Goal: Task Accomplishment & Management: Manage account settings

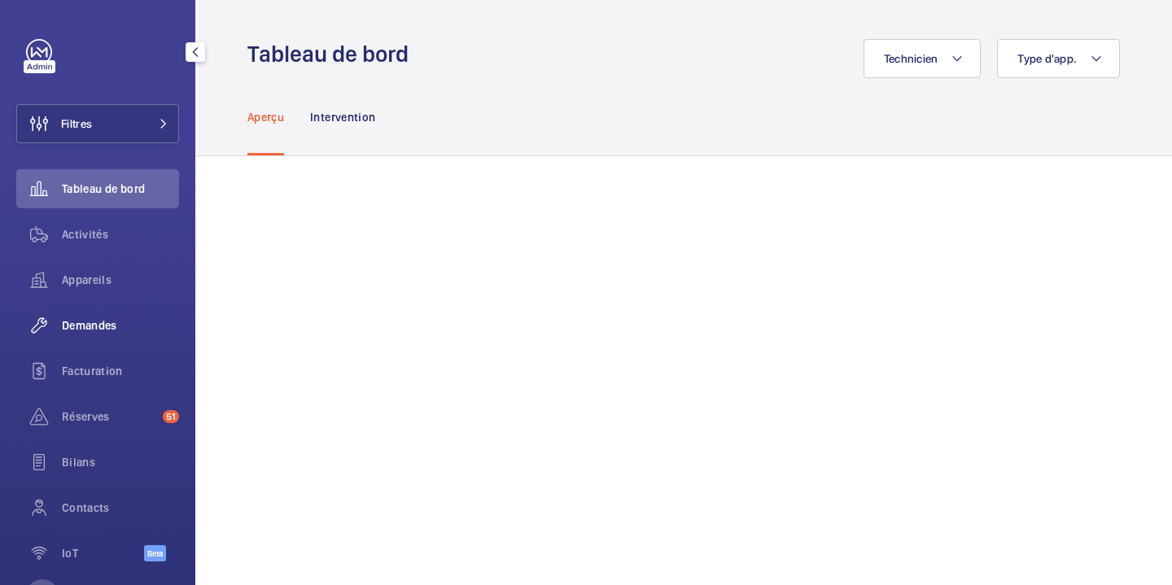
click at [102, 343] on div "Demandes" at bounding box center [97, 325] width 163 height 39
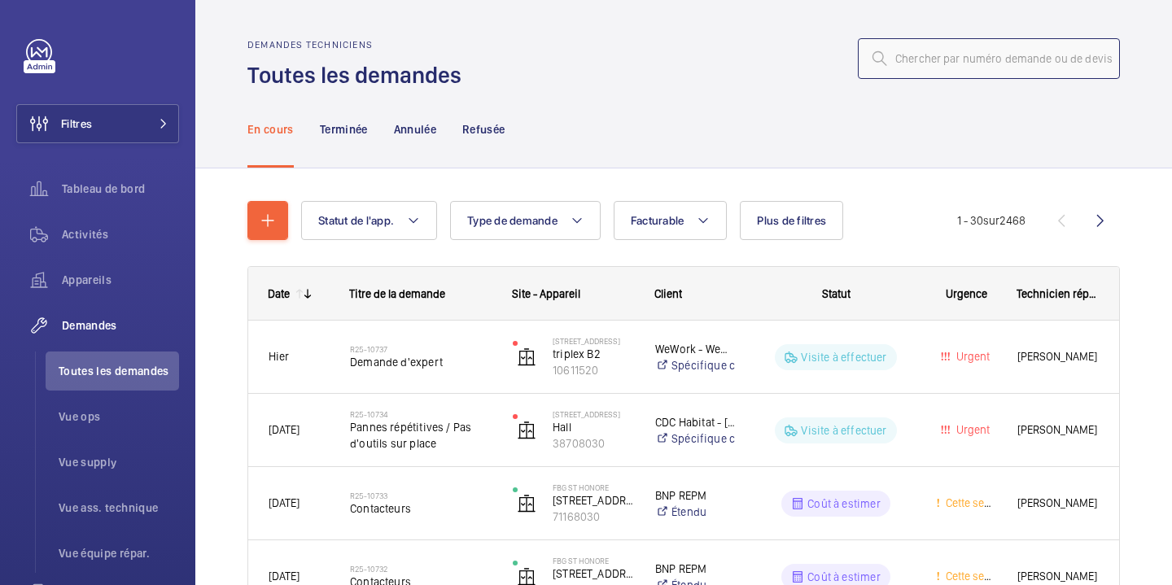
click at [913, 71] on input "text" at bounding box center [989, 58] width 262 height 41
paste input "R25-10666"
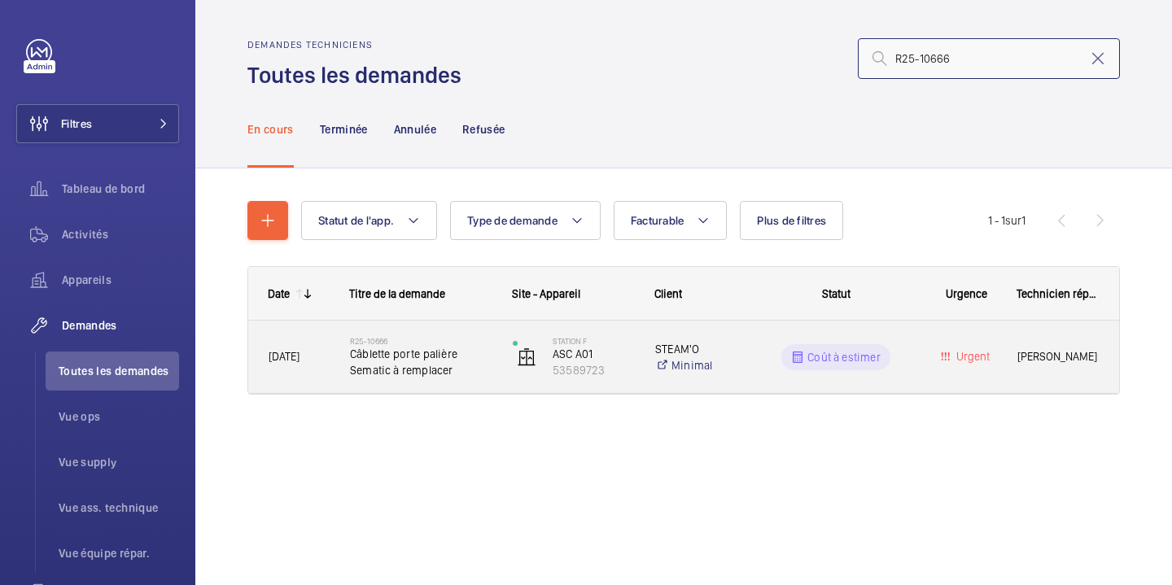
type input "R25-10666"
click at [500, 377] on div "Station F ASC A01 53589723" at bounding box center [563, 357] width 141 height 67
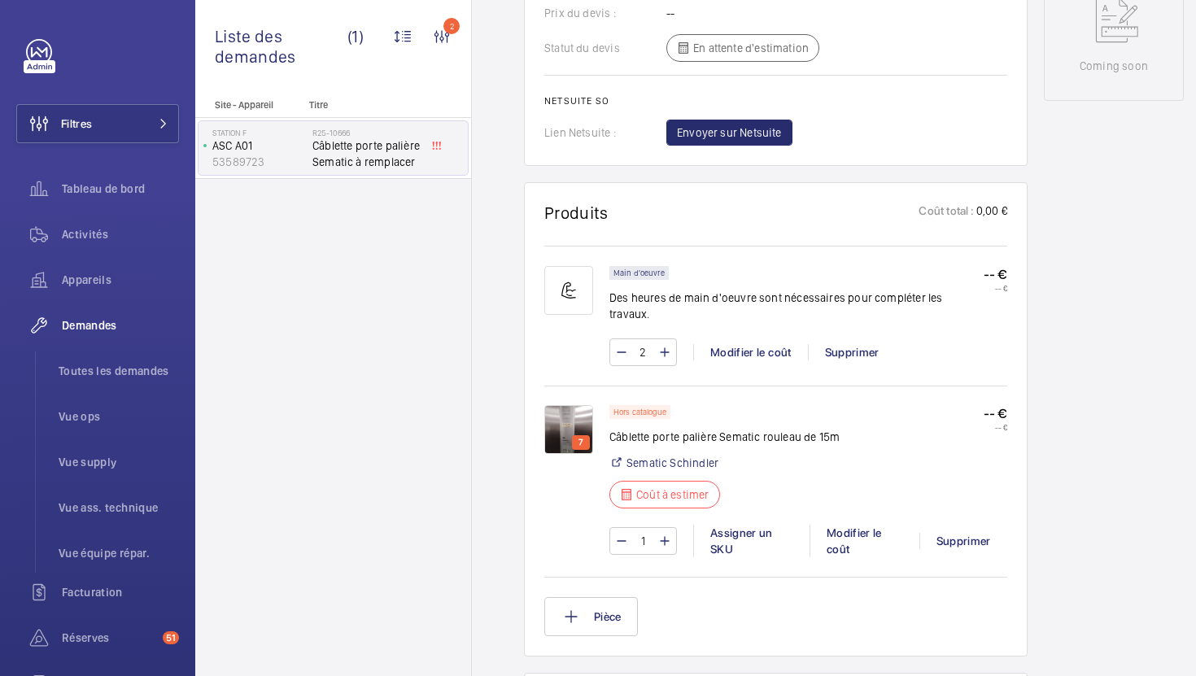
scroll to position [903, 0]
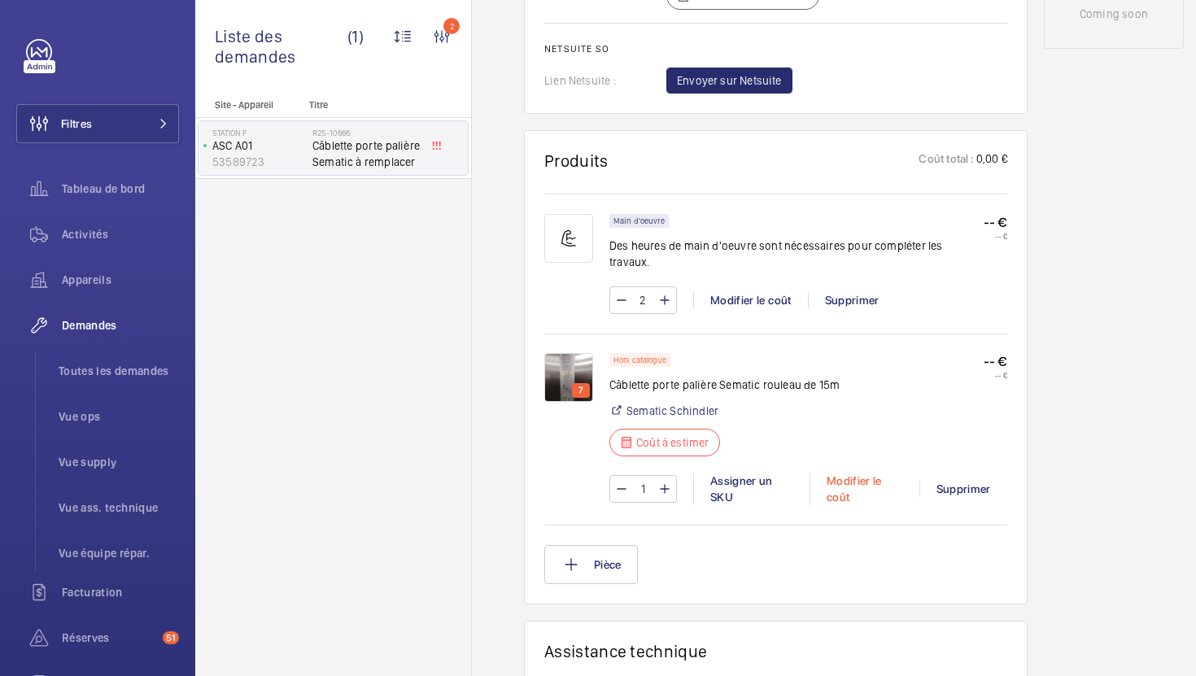
click at [839, 480] on div "Modifier le coût" at bounding box center [865, 489] width 110 height 33
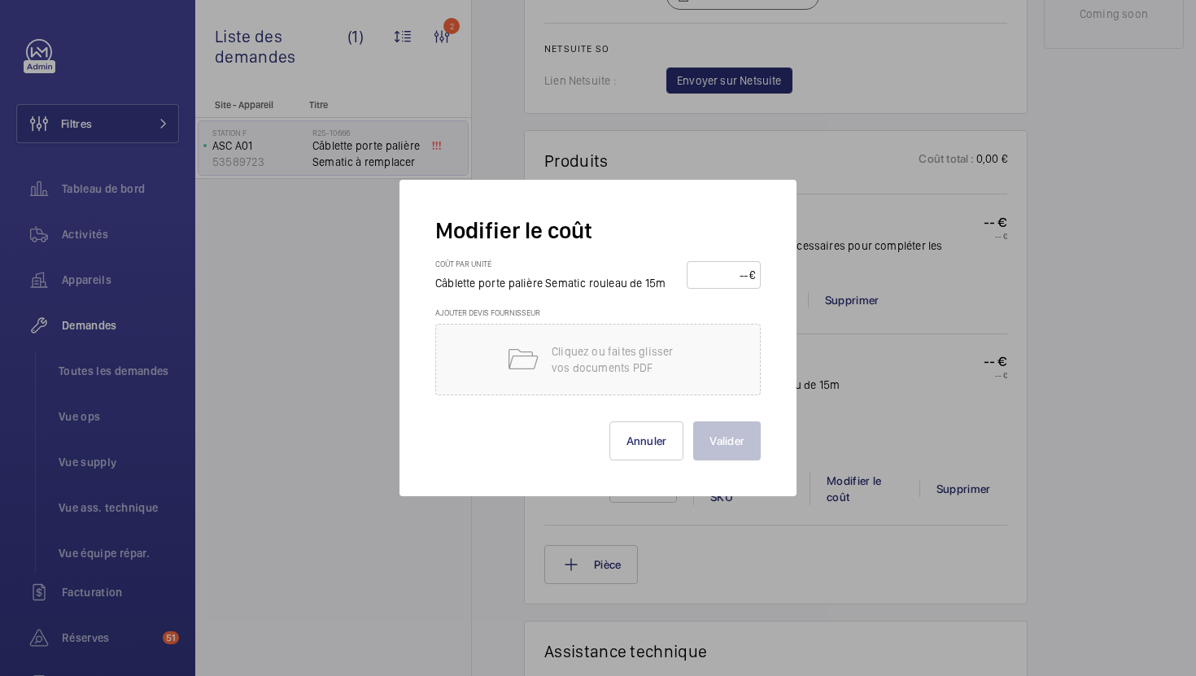
click at [723, 278] on input "number" at bounding box center [721, 275] width 57 height 26
type input "360"
click at [710, 435] on button "Valider" at bounding box center [727, 441] width 68 height 39
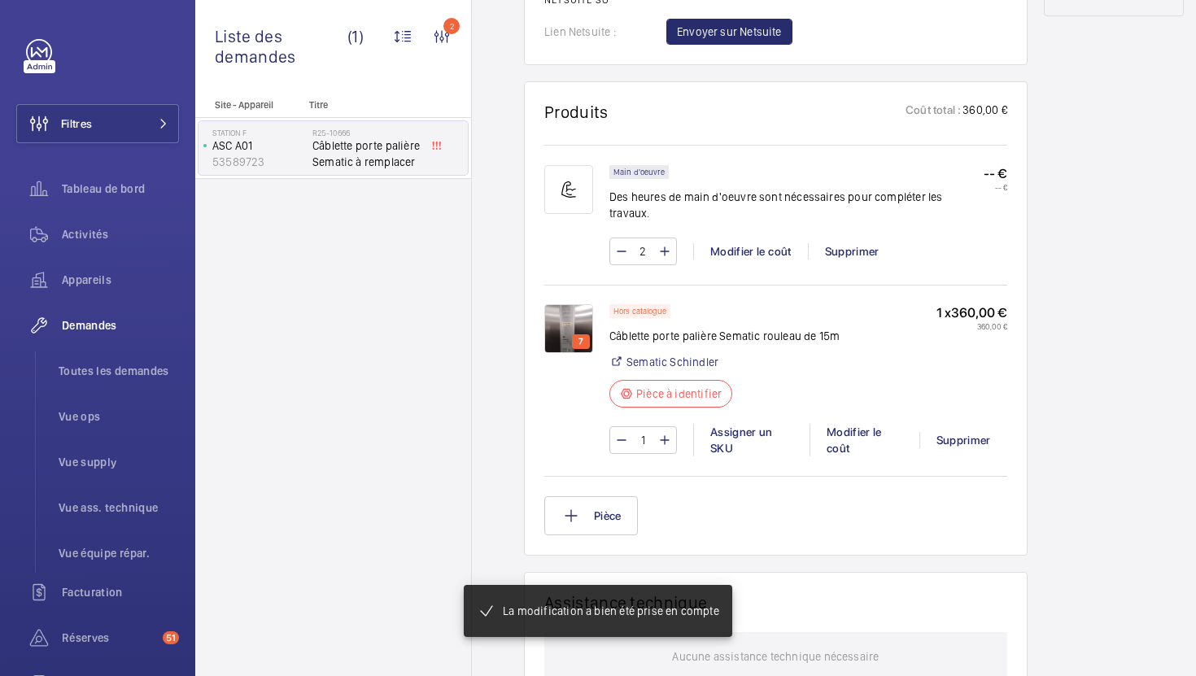
scroll to position [952, 0]
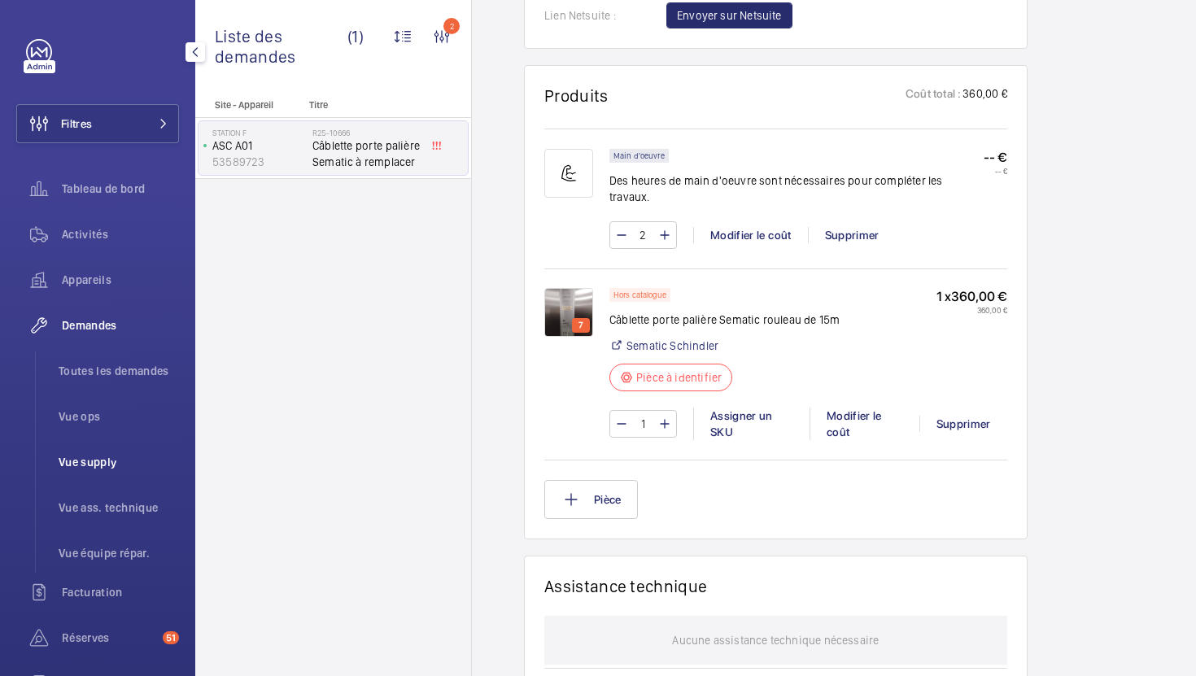
click at [69, 468] on span "Vue supply" at bounding box center [119, 462] width 120 height 16
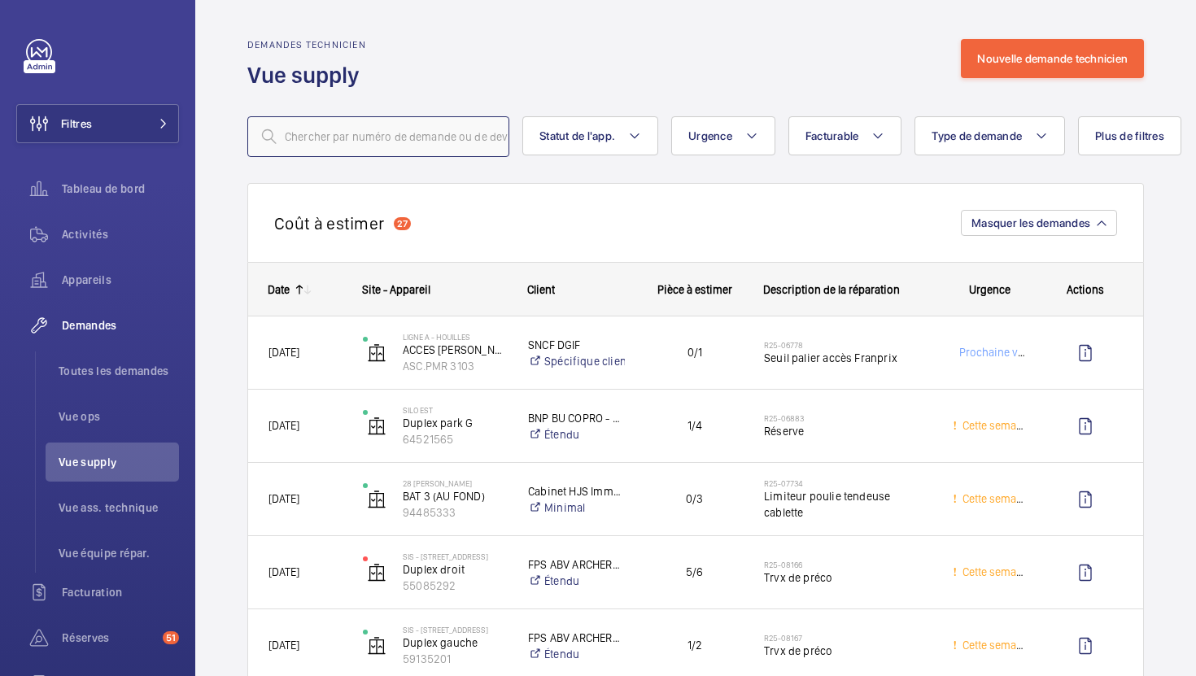
click at [343, 133] on input "text" at bounding box center [378, 136] width 262 height 41
paste input "R25-10634"
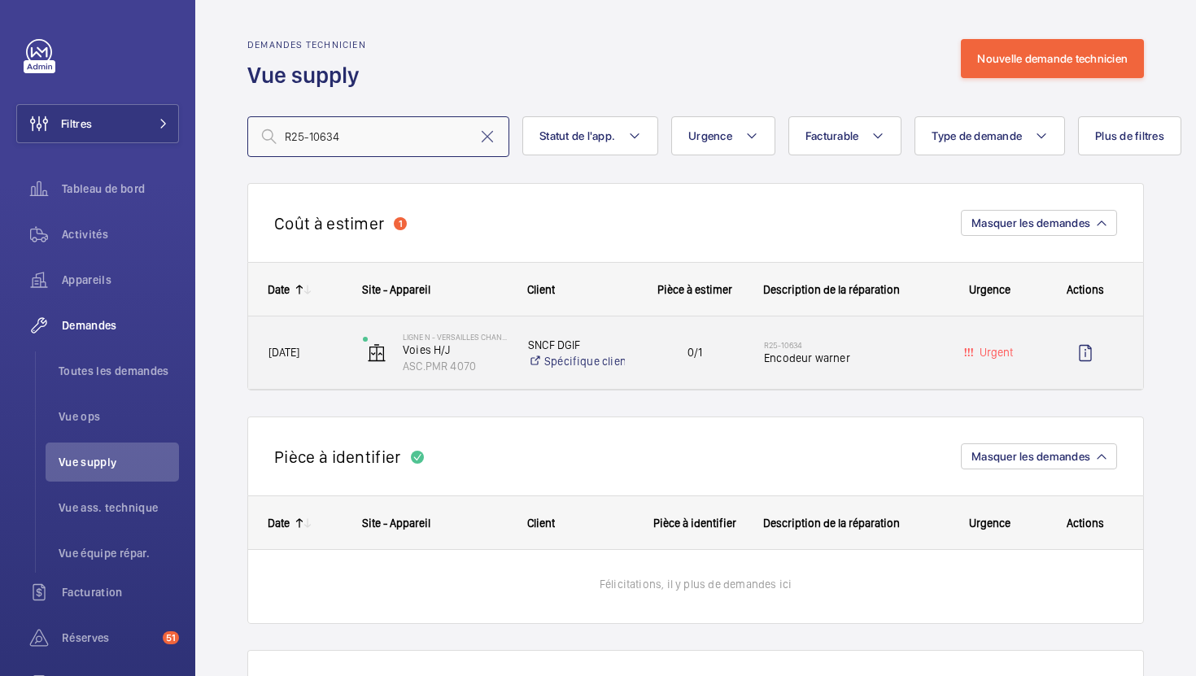
type input "R25-10634"
click at [497, 374] on div "Ligne N - VERSAILLES CHANTIERS Voies H/J ASC.PMR 4070" at bounding box center [425, 353] width 164 height 67
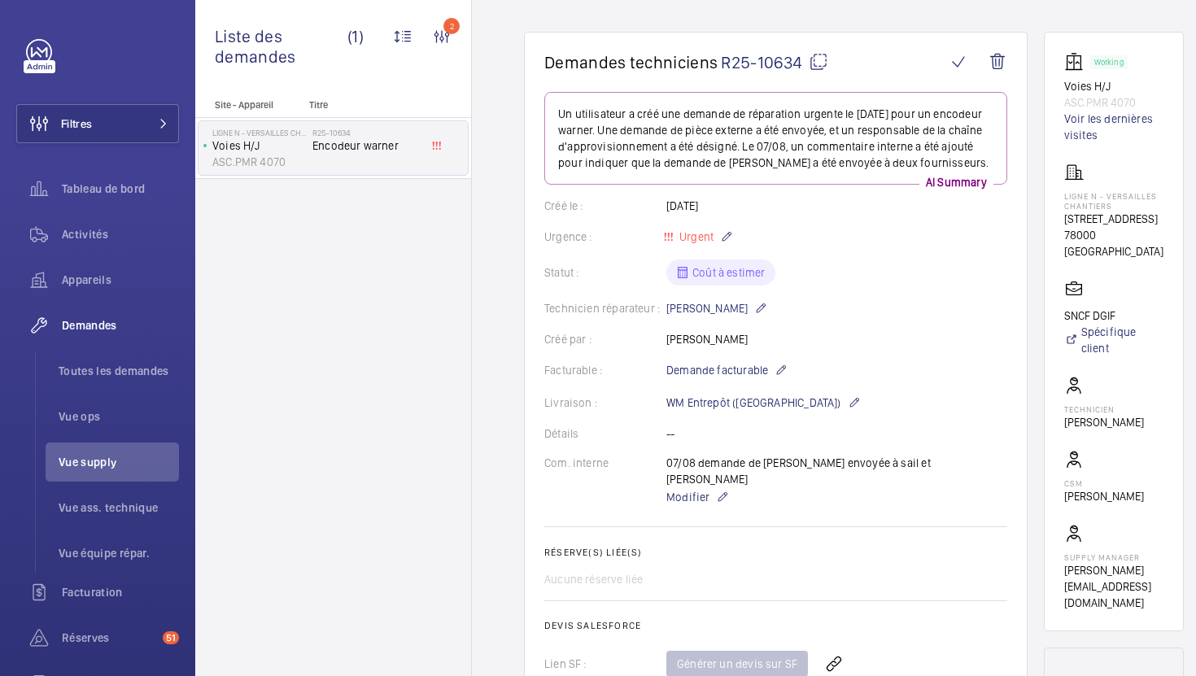
scroll to position [132, 0]
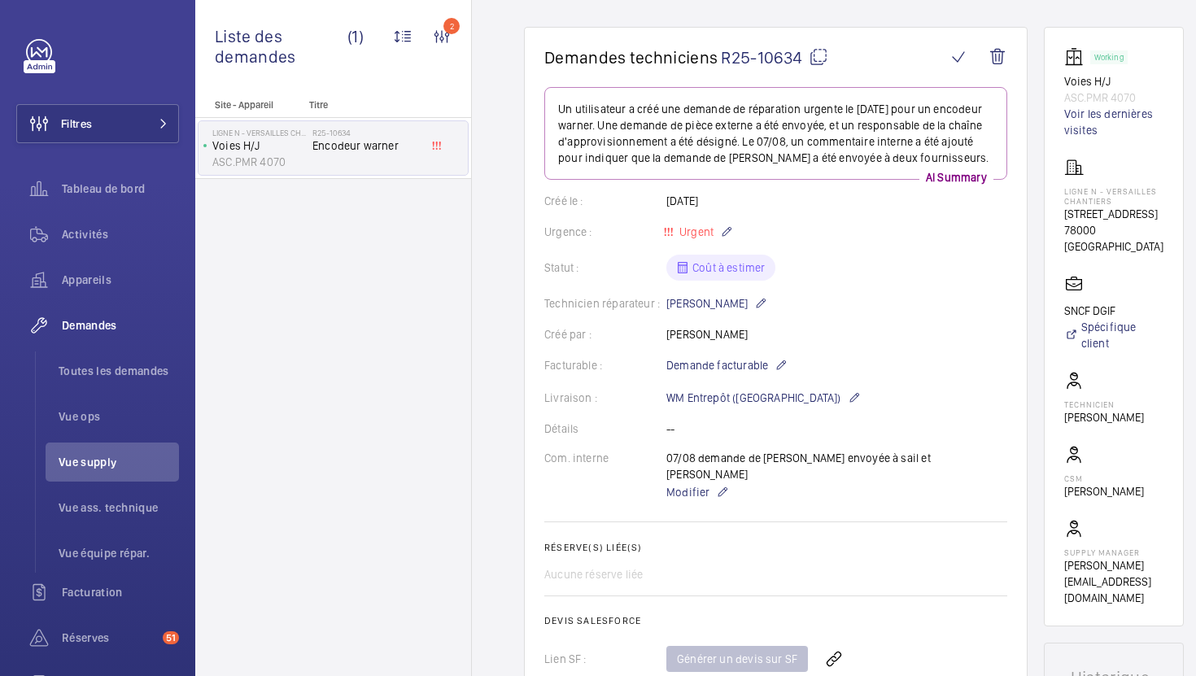
click at [837, 380] on wm-front-card-body "Un utilisateur a créé une demande de réparation urgente le [DATE] pour un encod…" at bounding box center [775, 459] width 463 height 745
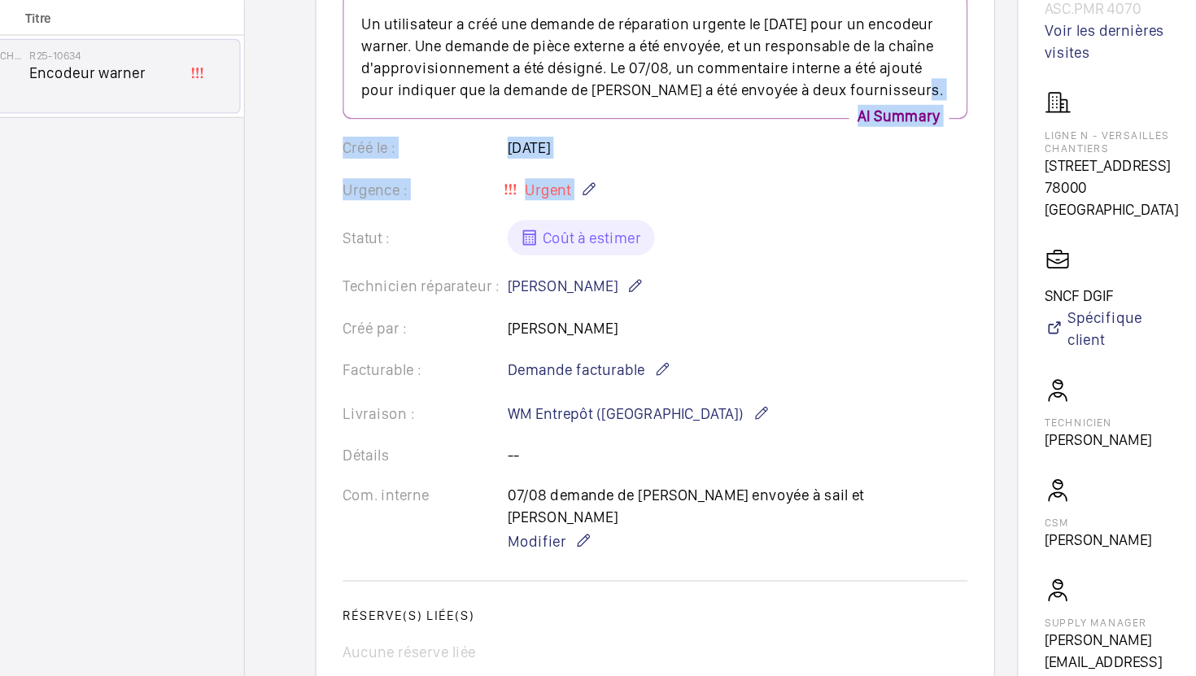
drag, startPoint x: 837, startPoint y: 221, endPoint x: 830, endPoint y: 193, distance: 28.6
click at [830, 186] on wm-front-card-body "Un utilisateur a créé une demande de réparation urgente le [DATE] pour un encod…" at bounding box center [775, 459] width 463 height 745
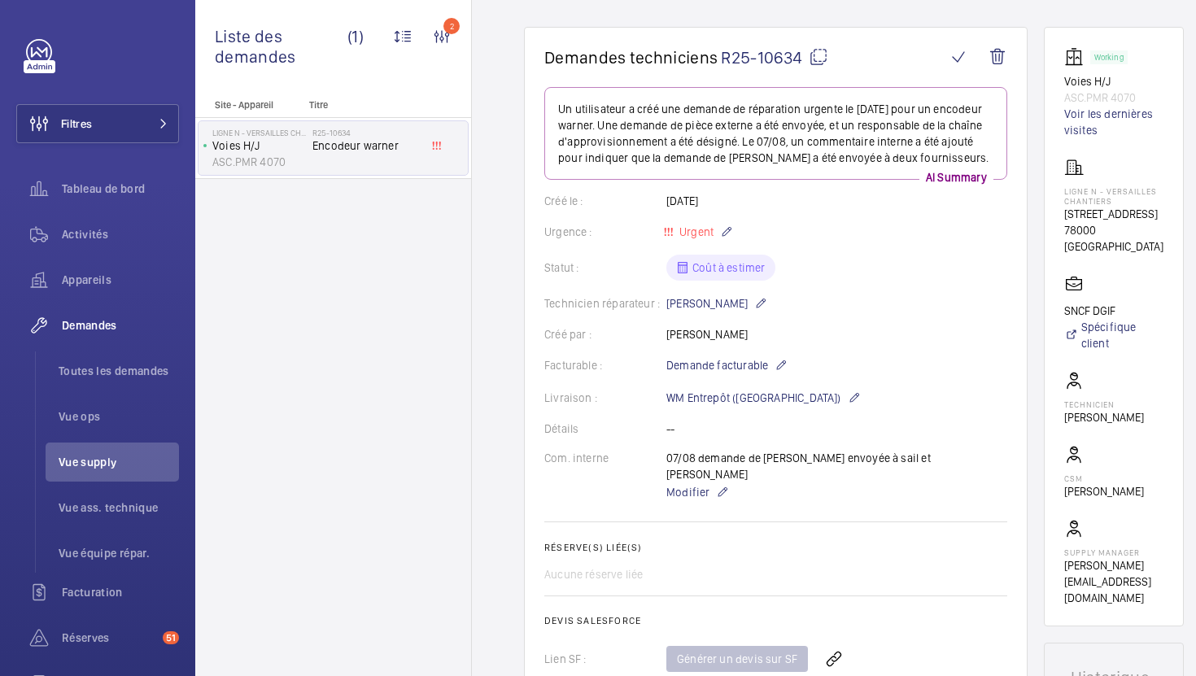
click at [827, 69] on wm-front-card-header "Demandes techniciens R25-10634" at bounding box center [775, 67] width 463 height 40
click at [820, 62] on mat-icon at bounding box center [819, 57] width 20 height 20
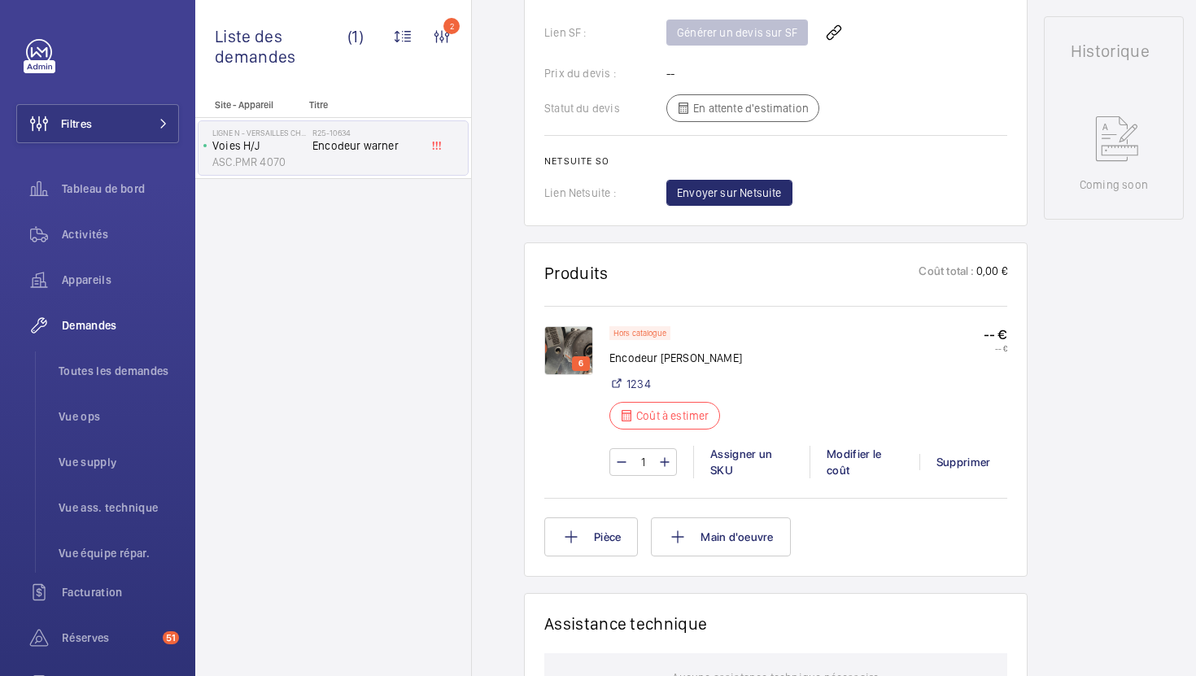
scroll to position [787, 0]
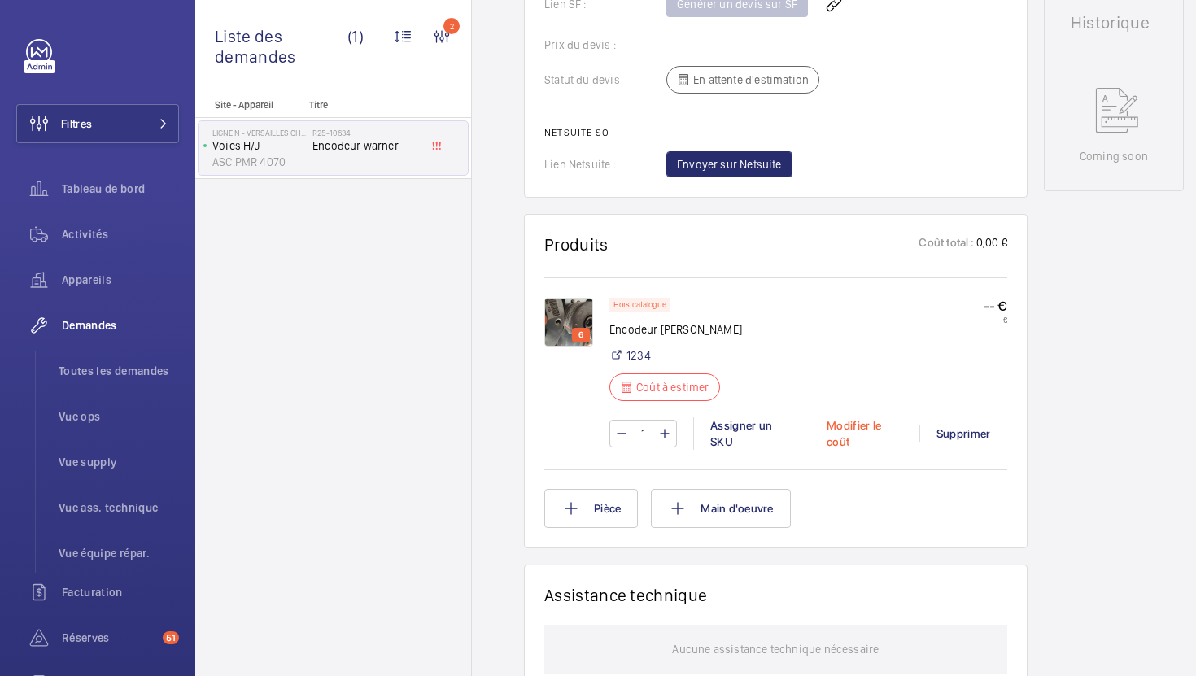
click at [828, 417] on div "Modifier le coût" at bounding box center [865, 433] width 110 height 33
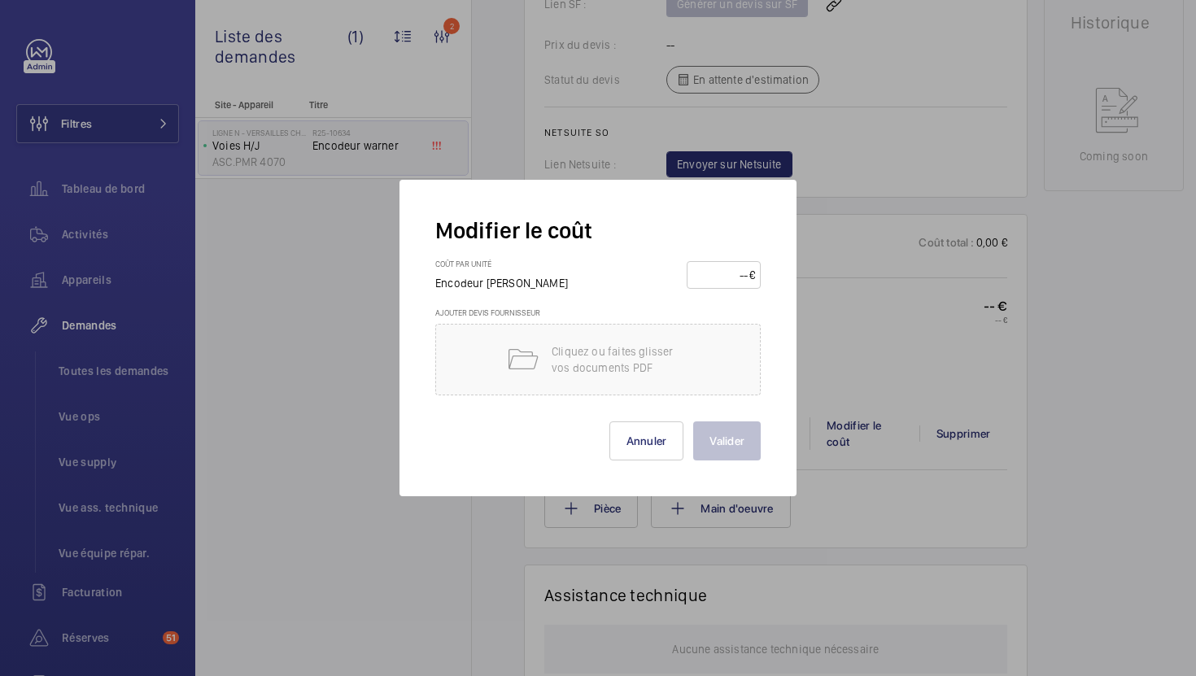
click at [715, 279] on input "number" at bounding box center [721, 275] width 57 height 26
type input "1520"
click at [754, 444] on button "Valider" at bounding box center [727, 441] width 68 height 39
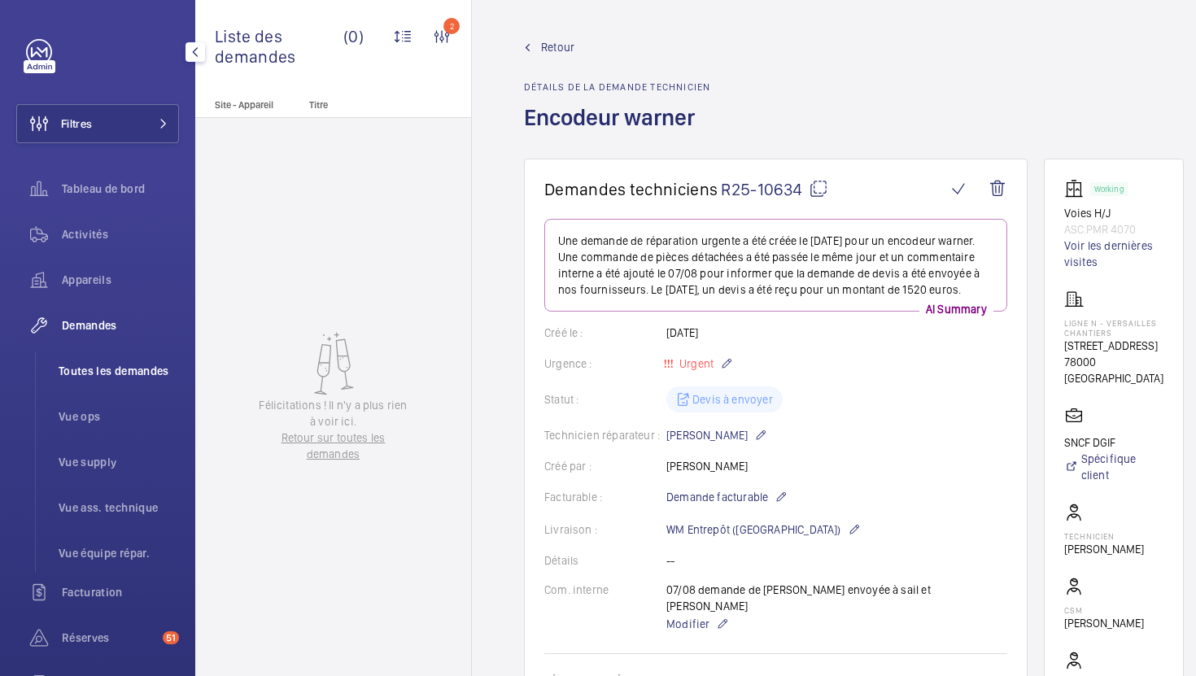
click at [114, 379] on li "Toutes les demandes" at bounding box center [112, 371] width 133 height 39
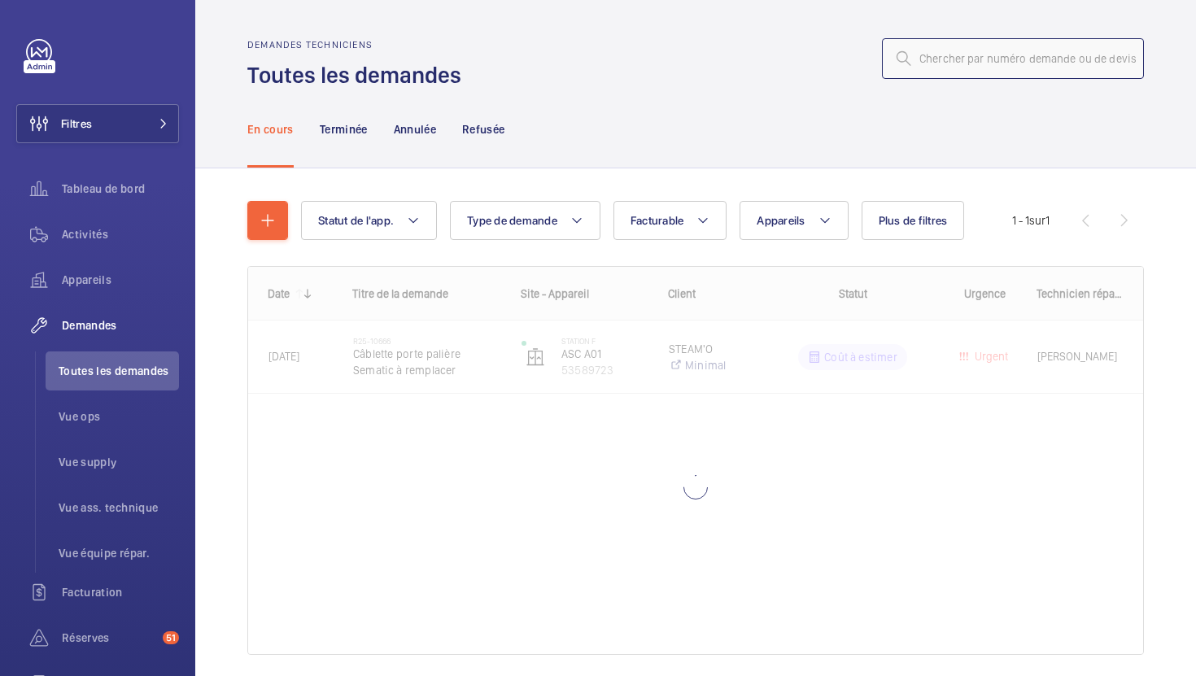
click at [969, 58] on input "text" at bounding box center [1013, 58] width 262 height 41
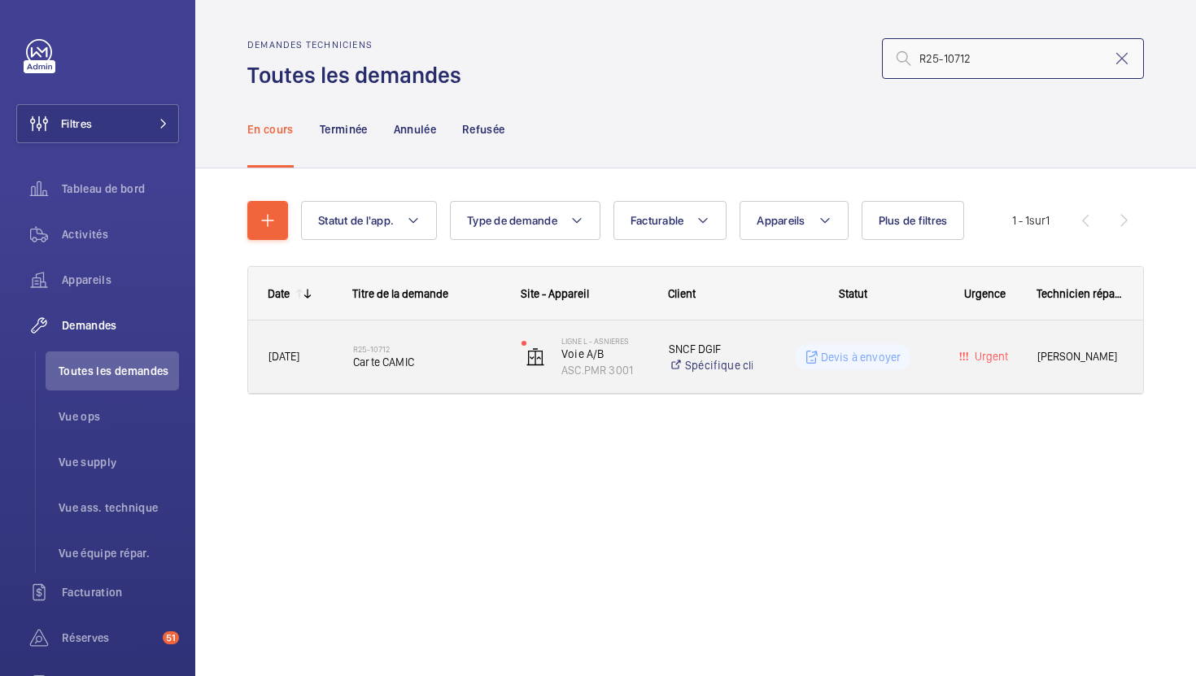
type input "R25-10712"
click at [459, 373] on div "R25-10712 Carte CAMIC" at bounding box center [426, 357] width 147 height 47
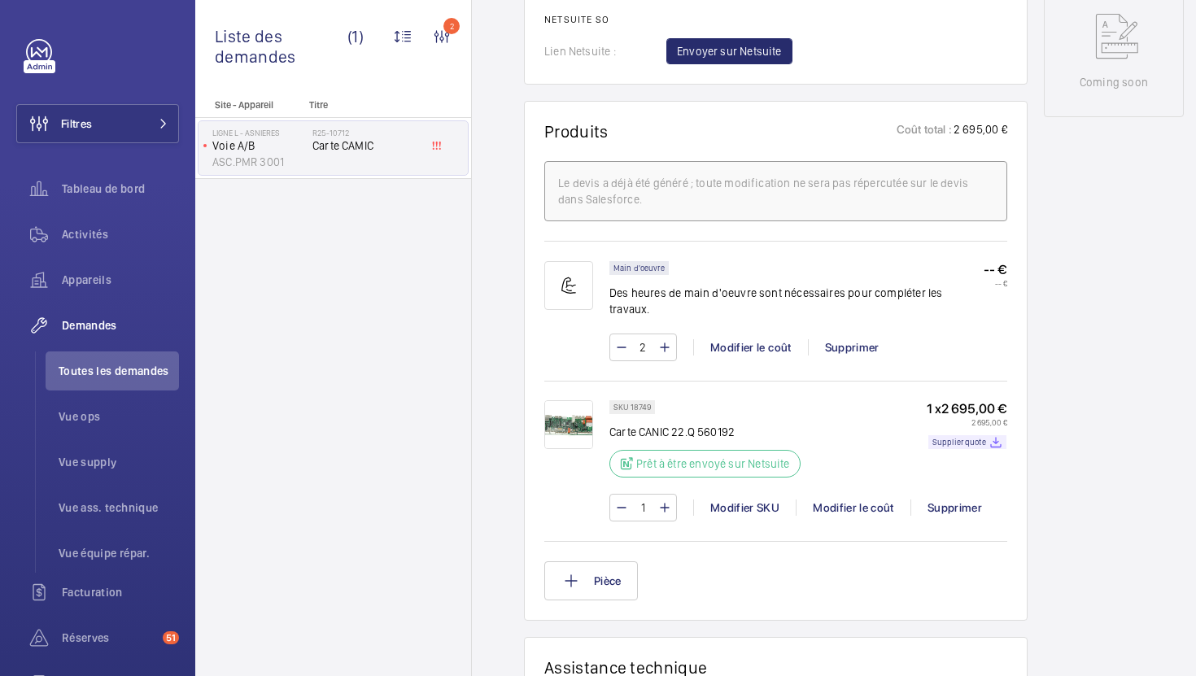
scroll to position [860, 0]
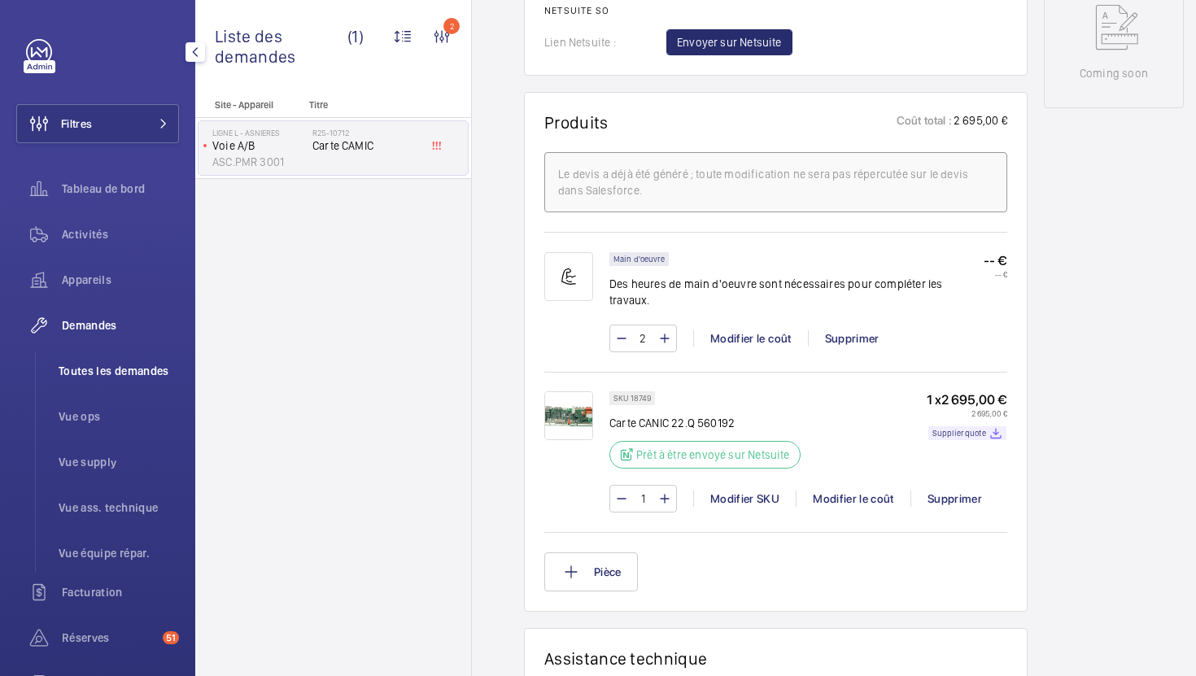
click at [158, 365] on span "Toutes les demandes" at bounding box center [119, 371] width 120 height 16
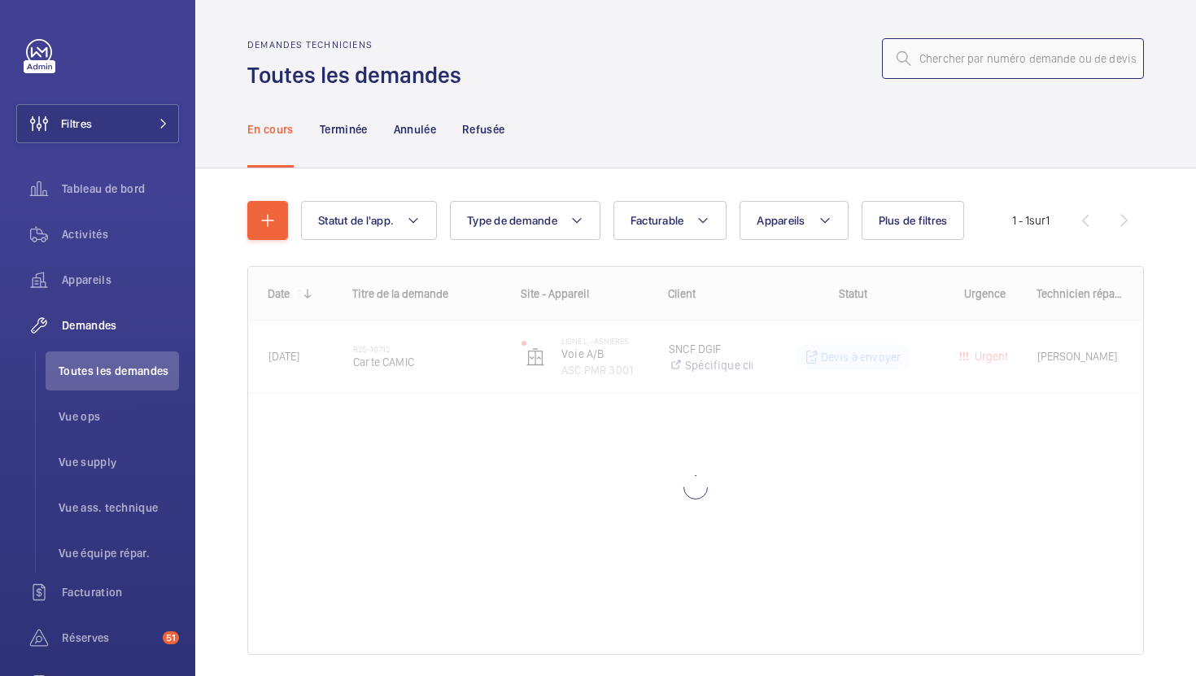
click at [956, 50] on input "text" at bounding box center [1013, 58] width 262 height 41
paste input "R25-10715"
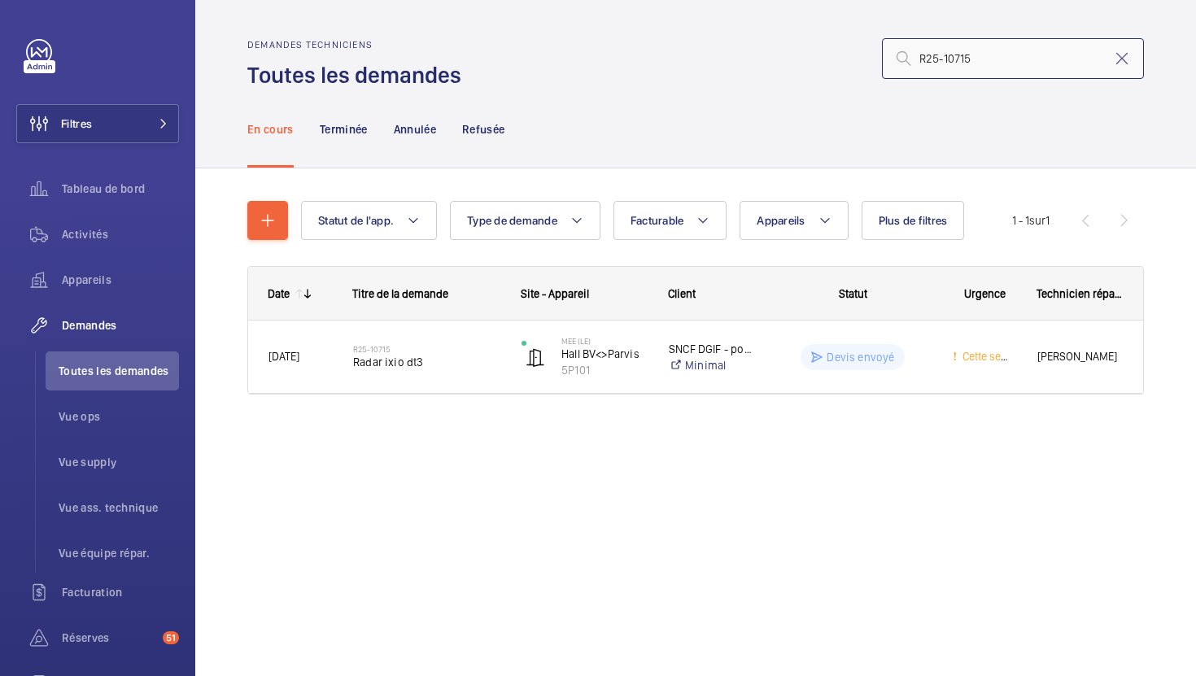
type input "R25-10715"
